Goal: Check status: Check status

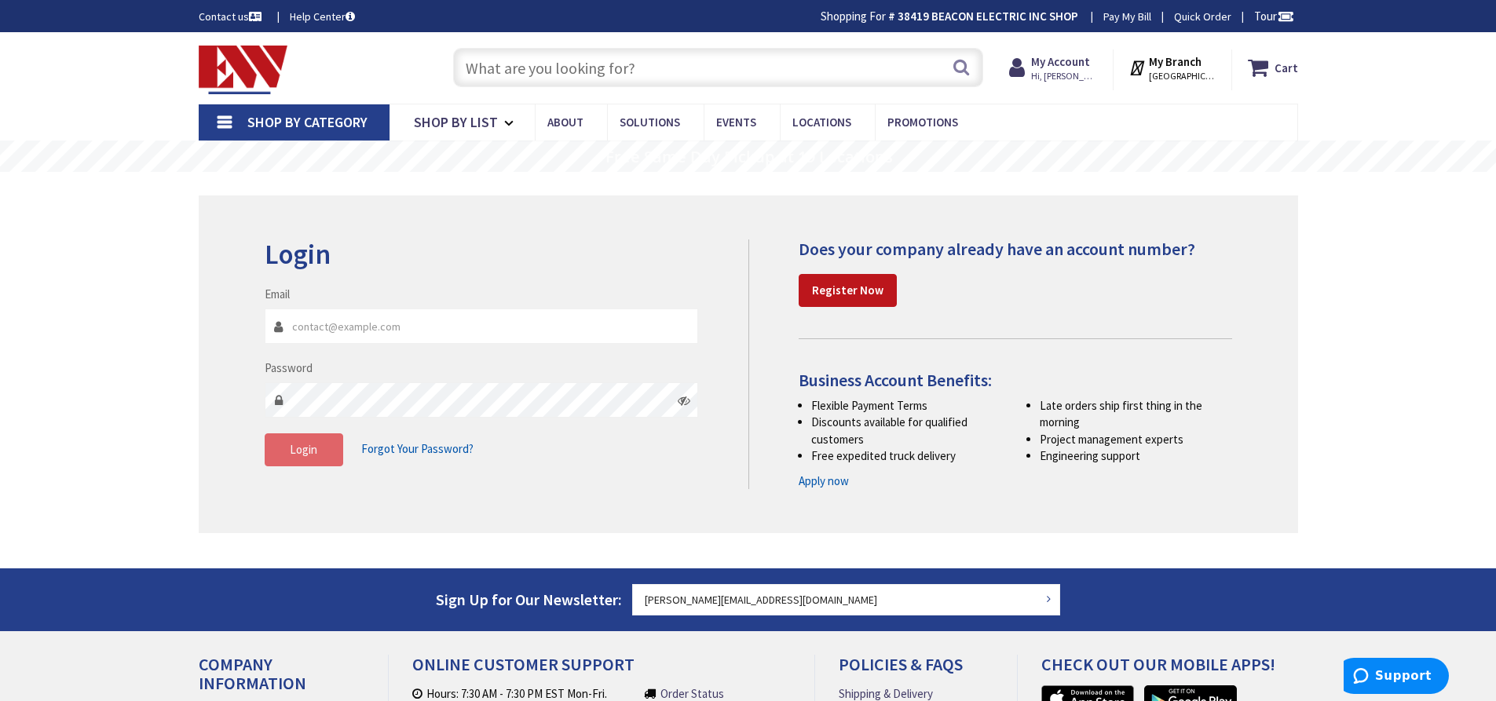
type input "[PERSON_NAME][EMAIL_ADDRESS][DOMAIN_NAME]"
click at [298, 456] on span "Login" at bounding box center [303, 449] width 27 height 15
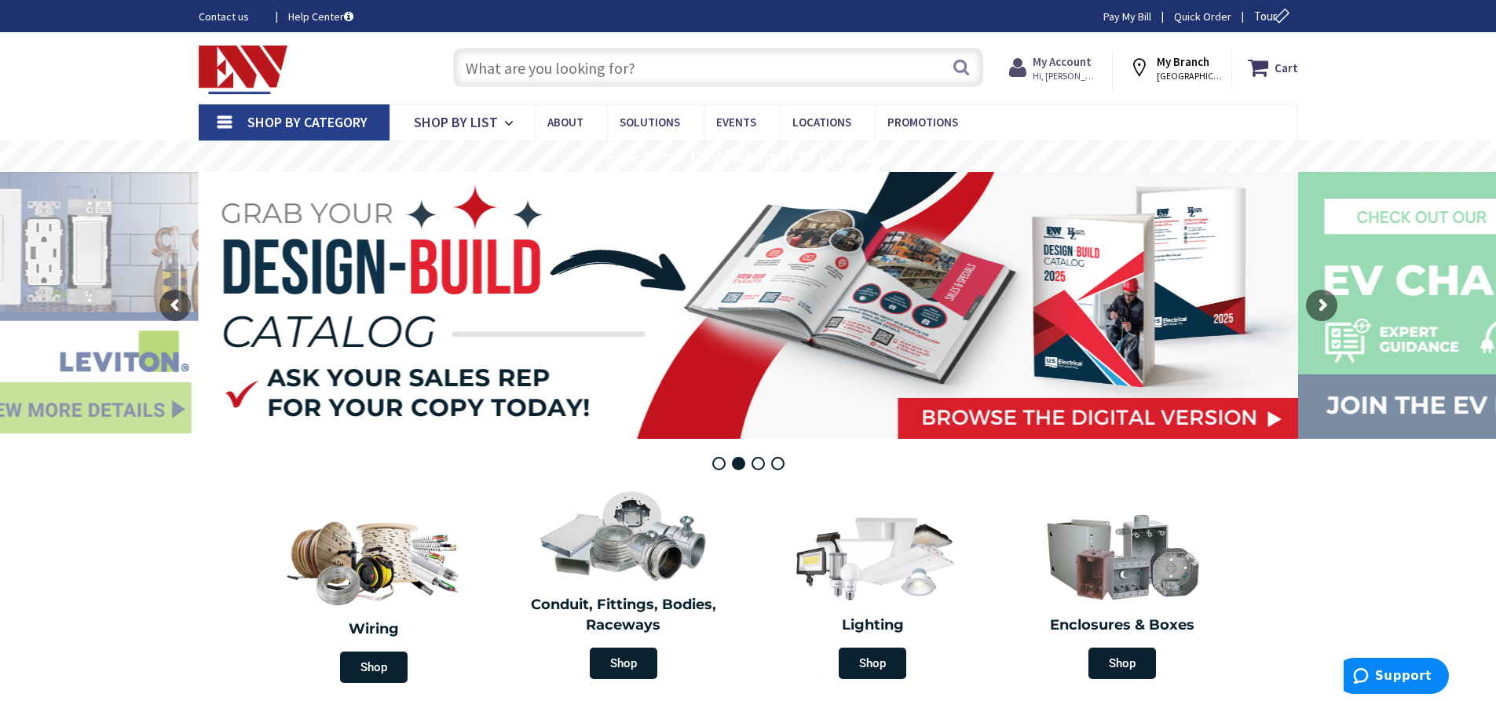
click at [1066, 68] on strong "My Account" at bounding box center [1062, 61] width 59 height 15
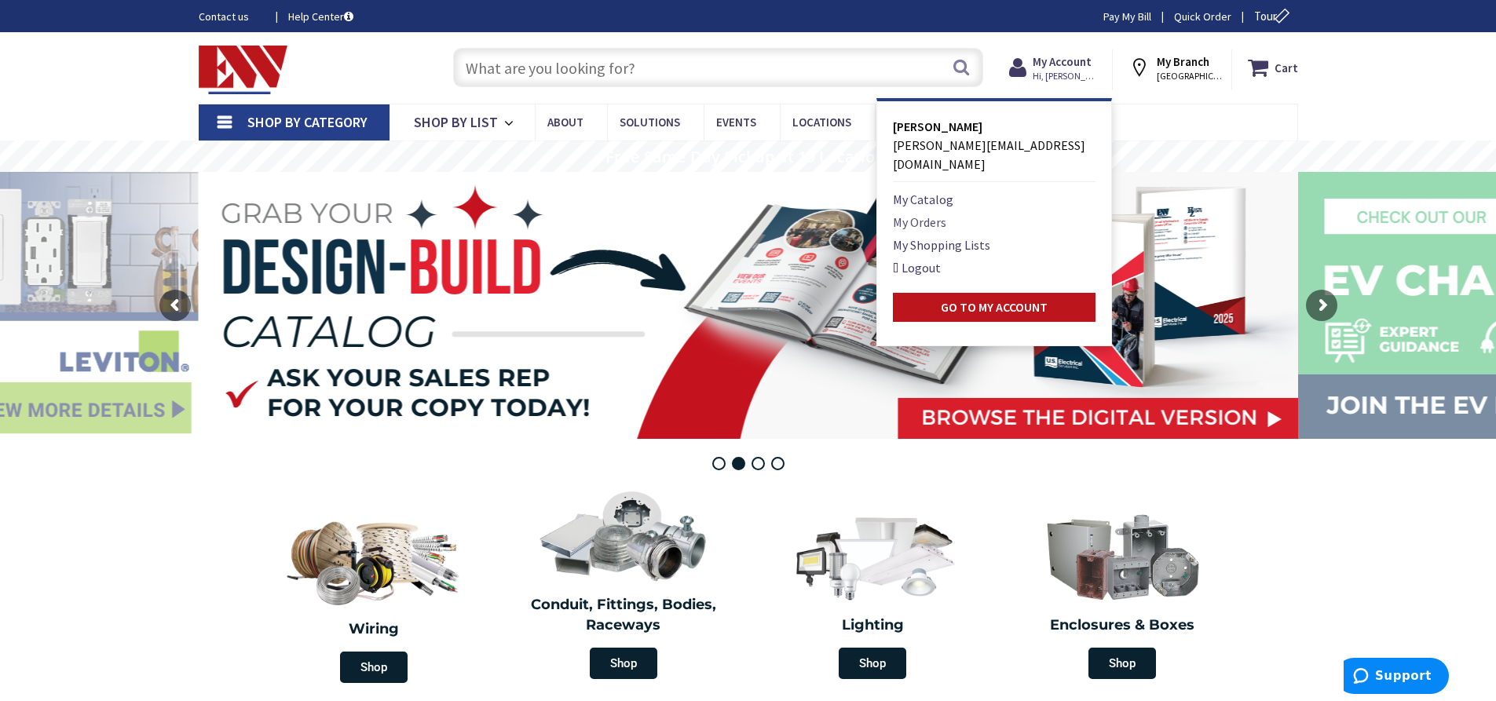
click at [909, 213] on link "My Orders" at bounding box center [919, 222] width 53 height 19
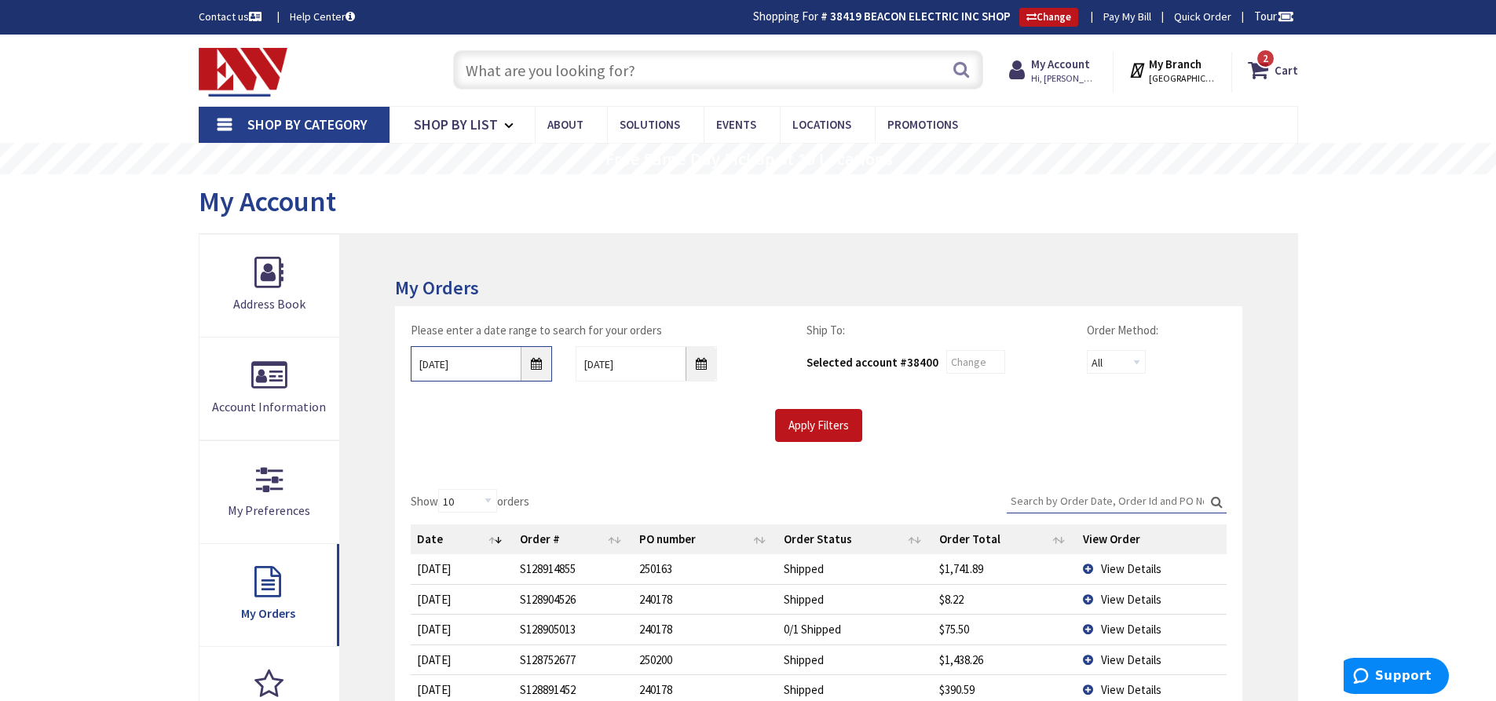
click at [532, 358] on input "9/25/2025" at bounding box center [481, 363] width 141 height 35
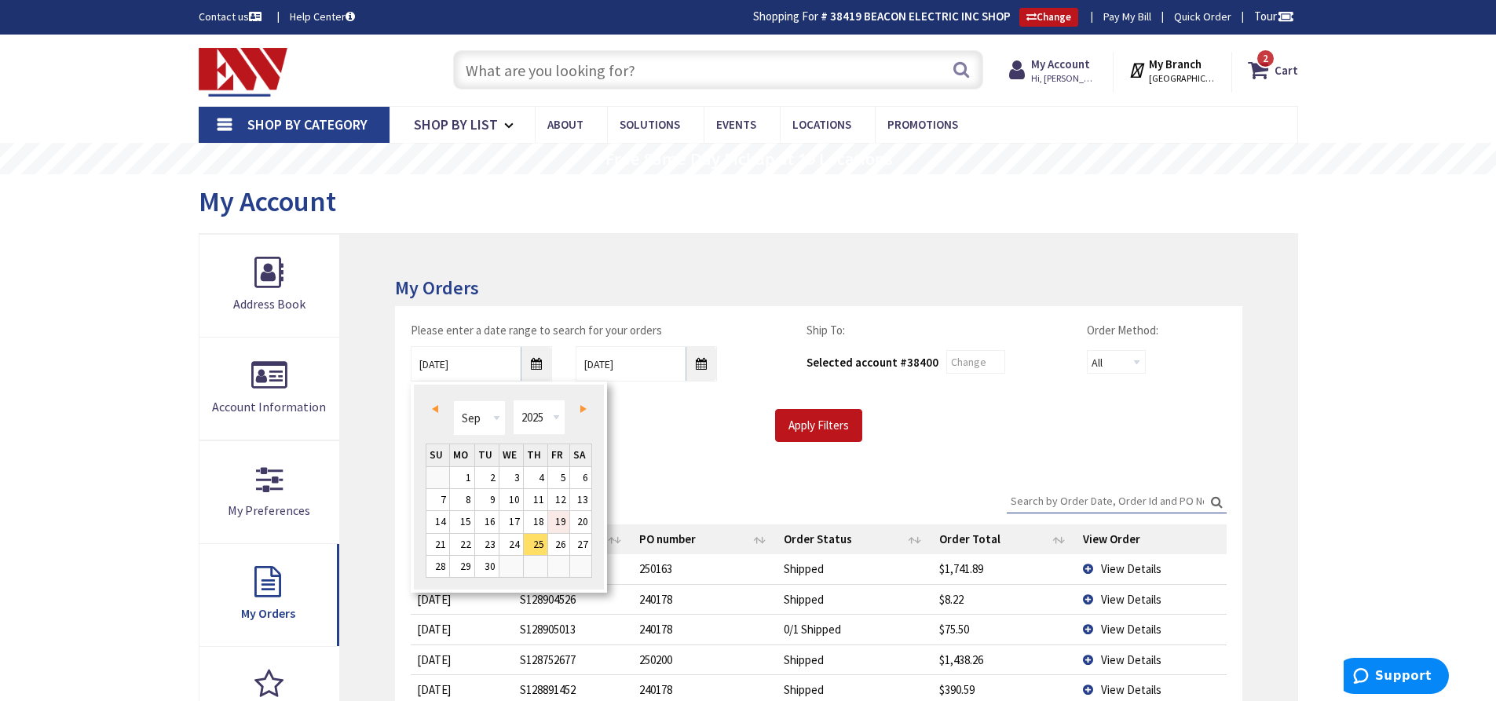
click at [562, 522] on link "19" at bounding box center [558, 521] width 21 height 21
type input "09/19/2025"
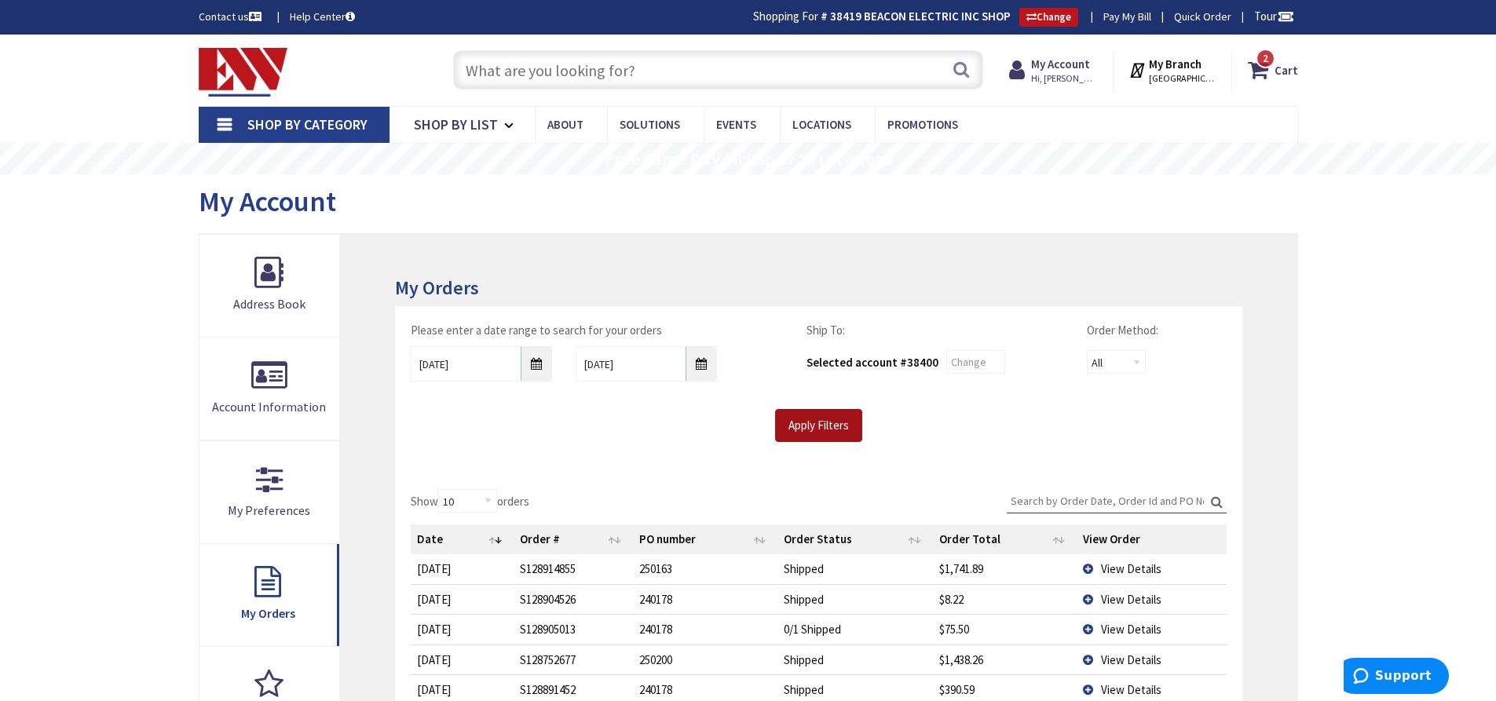
click at [816, 431] on input "Apply Filters" at bounding box center [818, 425] width 87 height 33
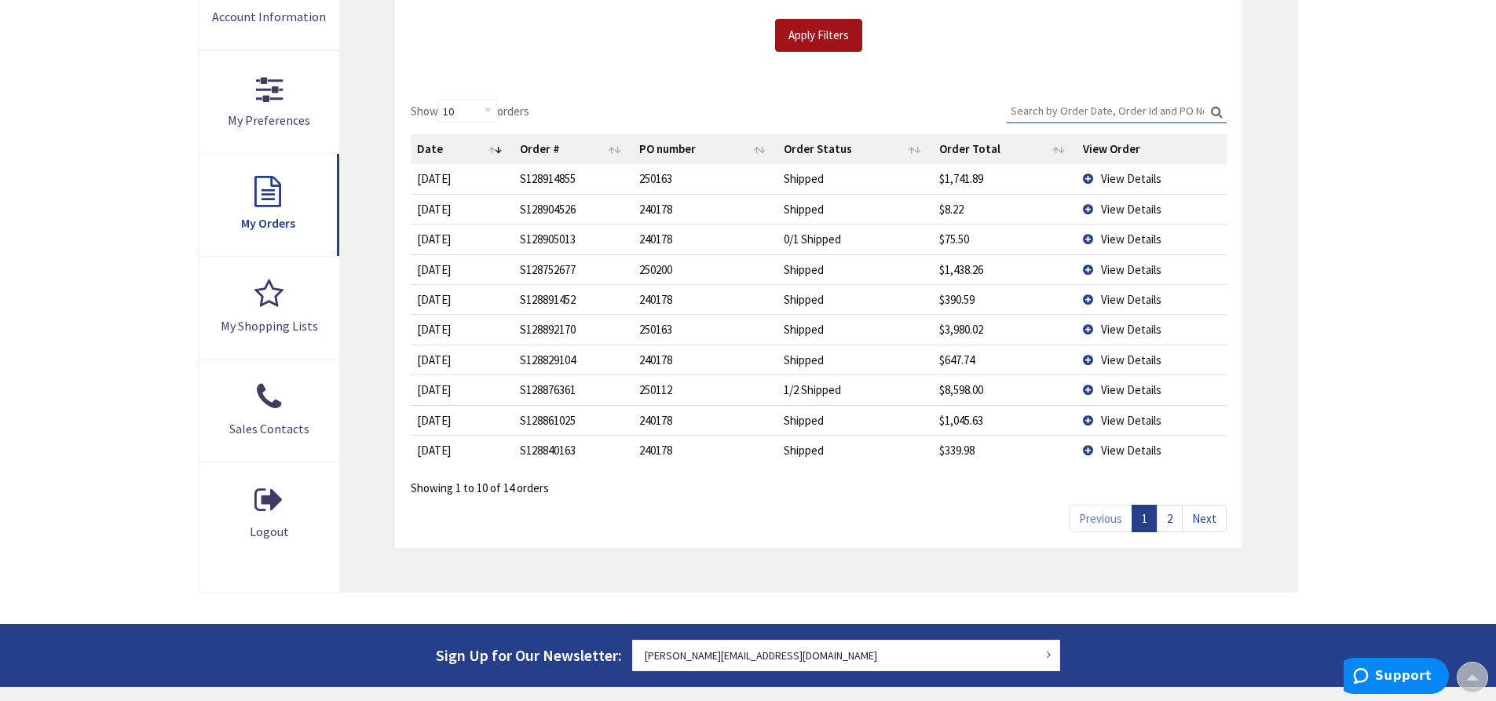
scroll to position [393, 0]
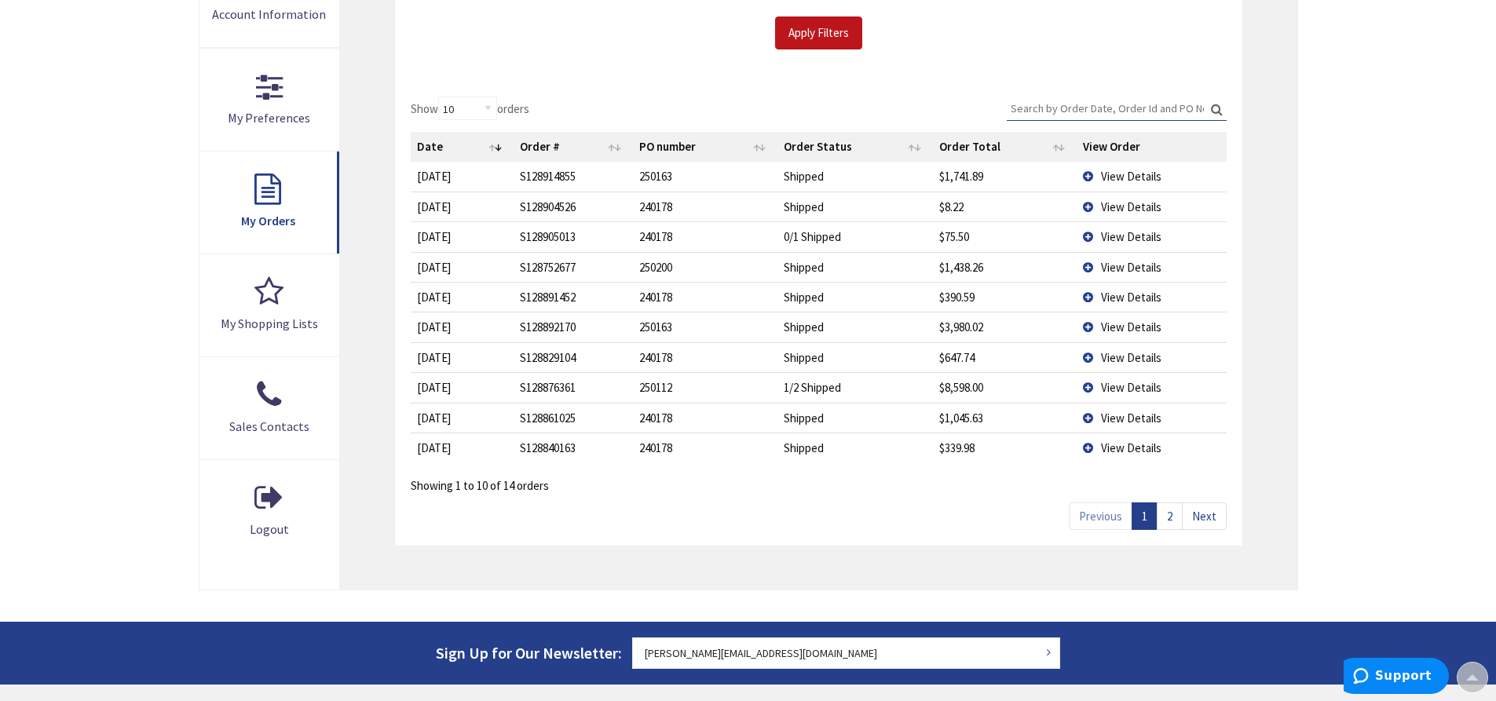
click at [1172, 516] on link "2" at bounding box center [1170, 516] width 26 height 27
